Goal: Navigation & Orientation: Find specific page/section

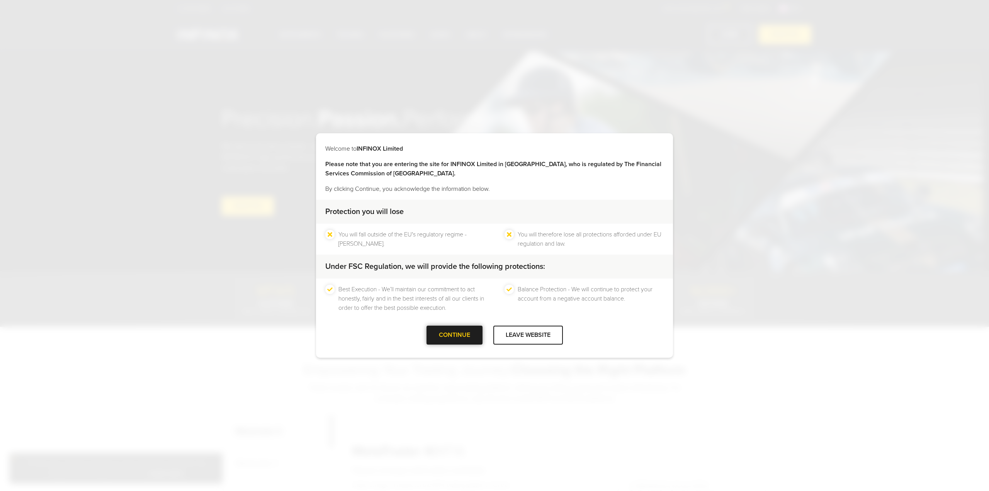
click at [454, 335] on div at bounding box center [454, 335] width 0 height 0
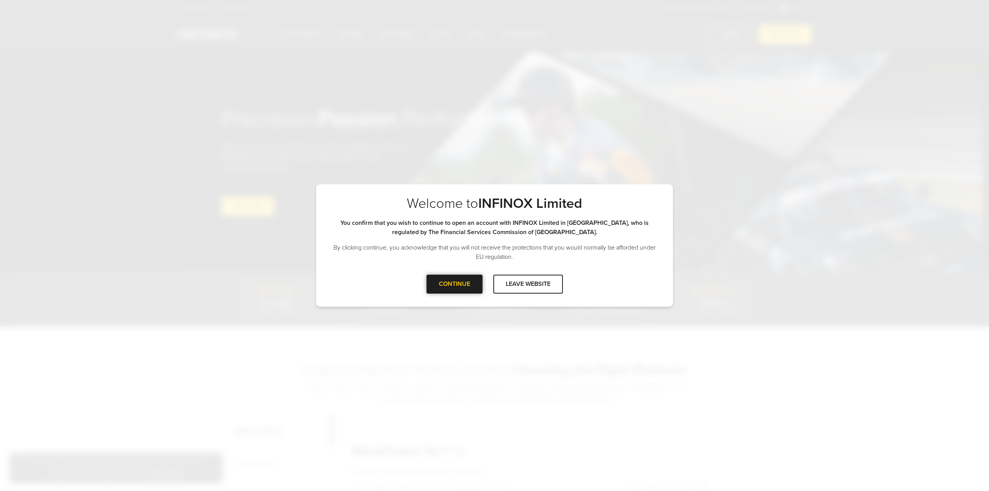
click at [454, 284] on div at bounding box center [454, 284] width 0 height 0
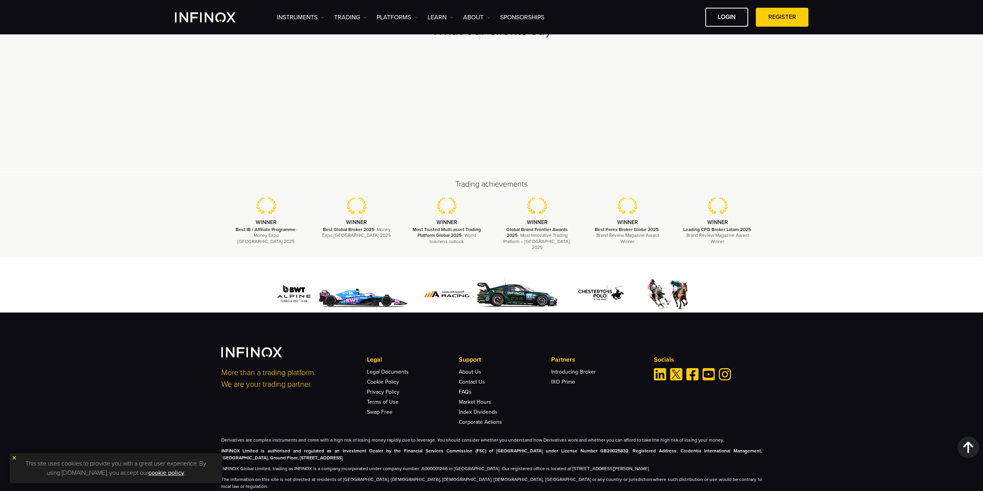
scroll to position [2203, 0]
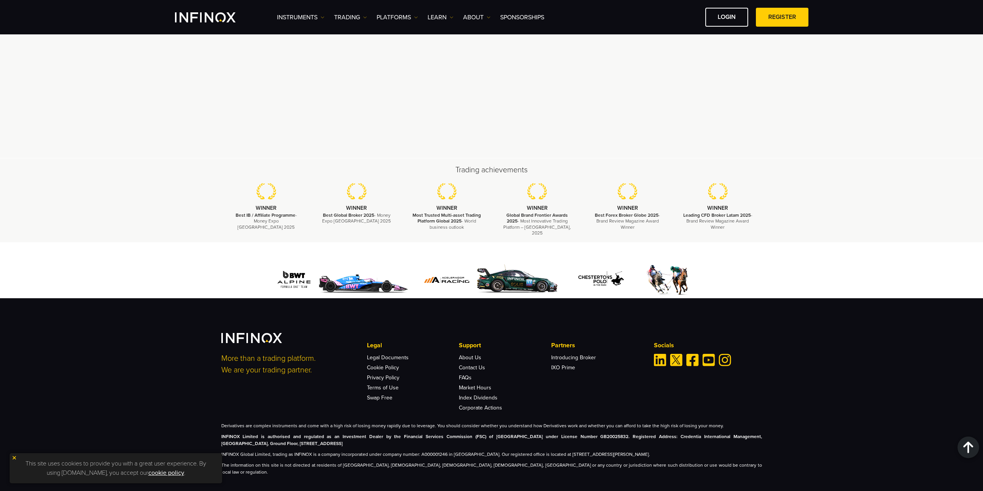
drag, startPoint x: 661, startPoint y: 326, endPoint x: 550, endPoint y: 281, distance: 119.8
drag, startPoint x: 550, startPoint y: 281, endPoint x: 172, endPoint y: 282, distance: 377.9
click at [172, 282] on div at bounding box center [491, 270] width 983 height 56
drag, startPoint x: 249, startPoint y: 432, endPoint x: 542, endPoint y: 432, distance: 292.9
click at [542, 434] on strong "INFINOX Limited is authorised and regulated as an Investment Dealer by the Fina…" at bounding box center [491, 440] width 541 height 12
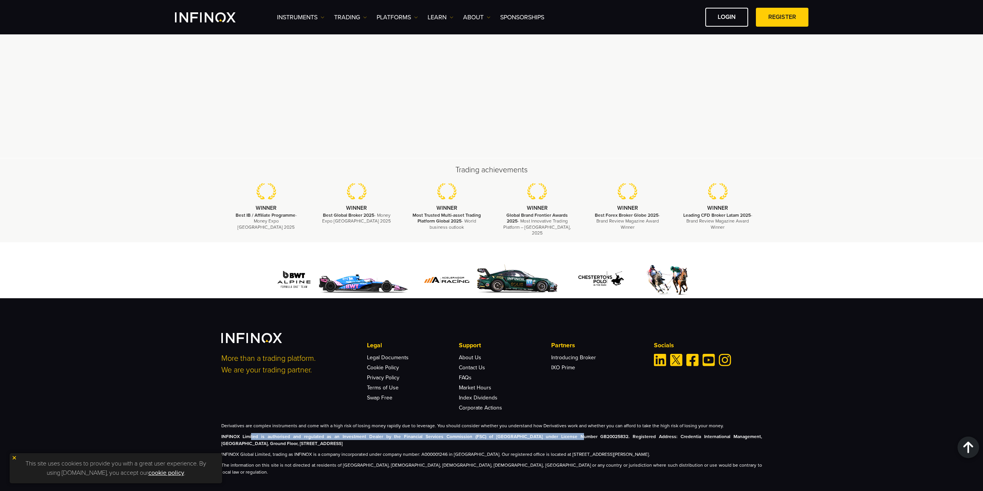
scroll to position [0, 0]
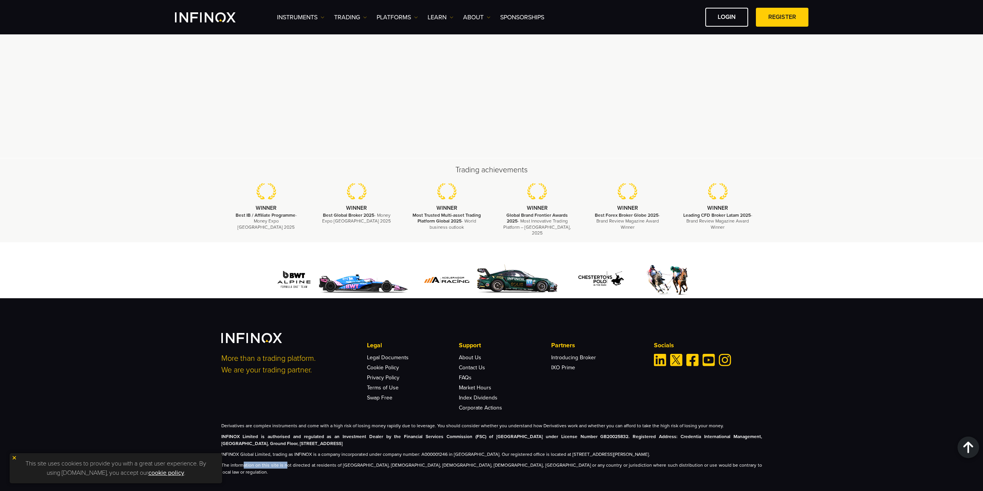
drag, startPoint x: 249, startPoint y: 452, endPoint x: 284, endPoint y: 452, distance: 35.2
click at [284, 452] on div "Derivatives are complex instruments and come with a high risk of losing money r…" at bounding box center [491, 448] width 541 height 53
drag, startPoint x: 294, startPoint y: 448, endPoint x: 468, endPoint y: 450, distance: 174.7
click at [468, 451] on p "INFINOX Global Limited, trading as INFINOX is a company incorporated under comp…" at bounding box center [491, 454] width 541 height 7
click at [459, 451] on p "INFINOX Global Limited, trading as INFINOX is a company incorporated under comp…" at bounding box center [491, 454] width 541 height 7
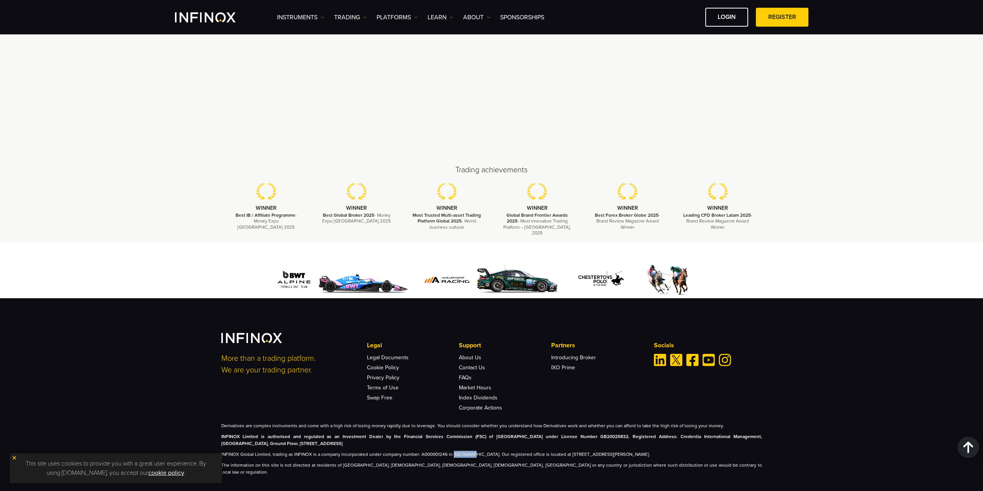
click at [459, 451] on p "INFINOX Global Limited, trading as INFINOX is a company incorporated under comp…" at bounding box center [491, 454] width 541 height 7
drag, startPoint x: 501, startPoint y: 449, endPoint x: 655, endPoint y: 450, distance: 153.8
click at [650, 451] on p "INFINOX Global Limited, trading as INFINOX is a company incorporated under comp…" at bounding box center [491, 454] width 541 height 7
click at [675, 451] on p "INFINOX Global Limited, trading as INFINOX is a company incorporated under comp…" at bounding box center [491, 454] width 541 height 7
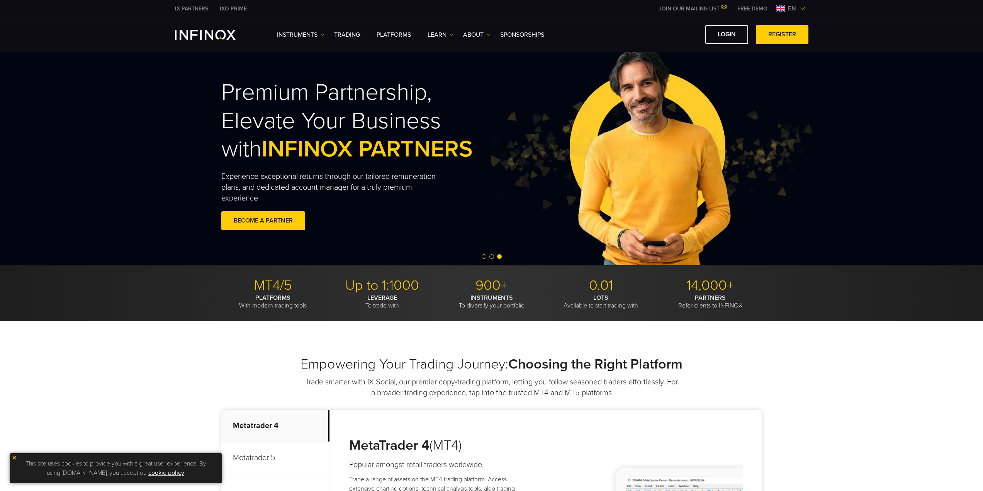
click at [802, 9] on img at bounding box center [803, 8] width 6 height 6
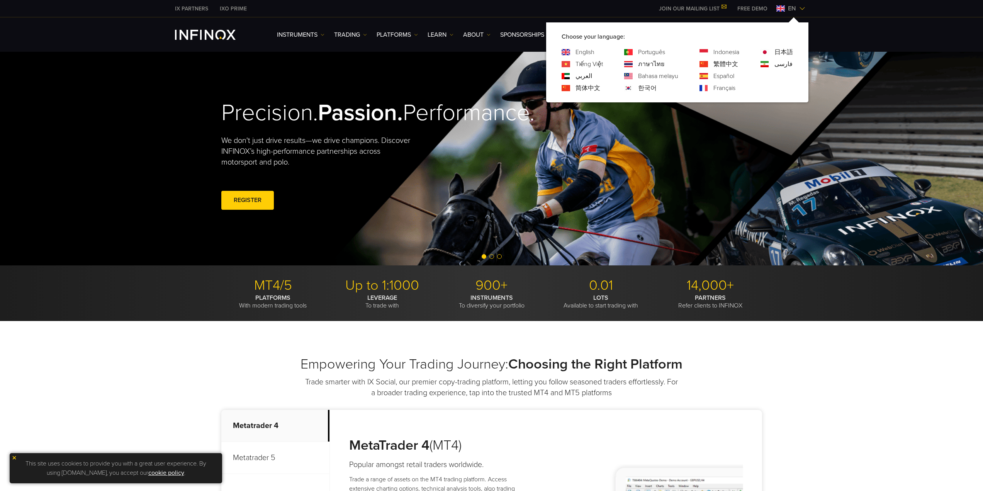
click at [728, 88] on link "Français" at bounding box center [725, 87] width 22 height 9
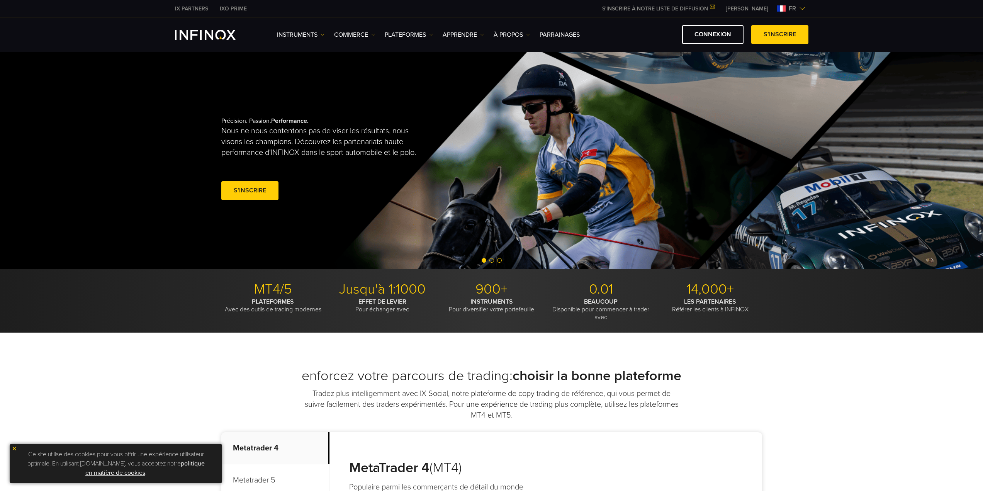
click at [542, 191] on div "Précision. Passion. Performance. Nous ne nous contentons pas de viser les résul…" at bounding box center [492, 159] width 556 height 219
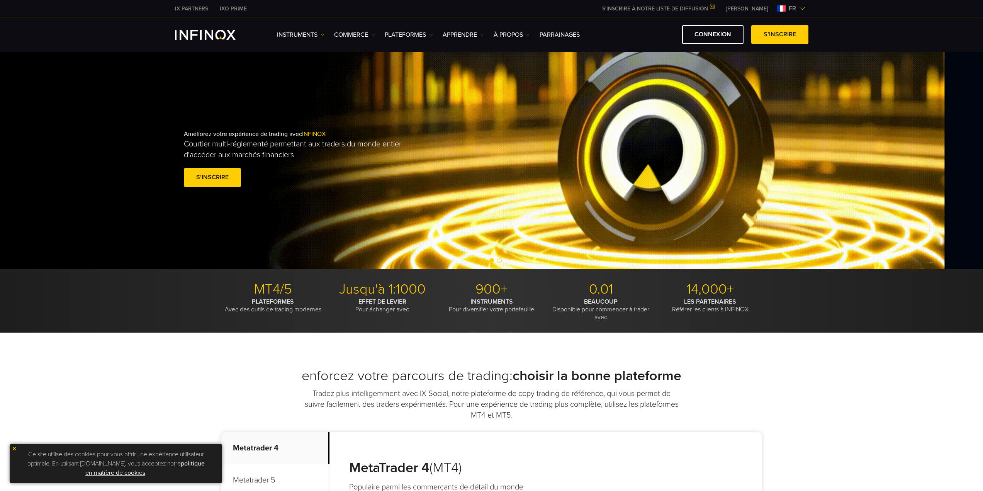
click at [331, 186] on div "Améliorez votre expérience de trading avec INFINOX Courtier multi-réglementé pe…" at bounding box center [454, 159] width 556 height 83
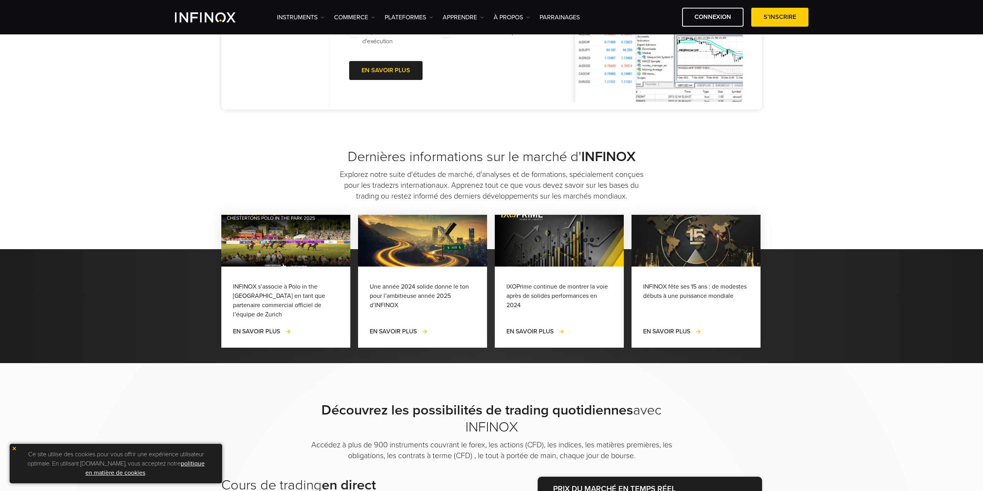
scroll to position [734, 0]
